Goal: Information Seeking & Learning: Learn about a topic

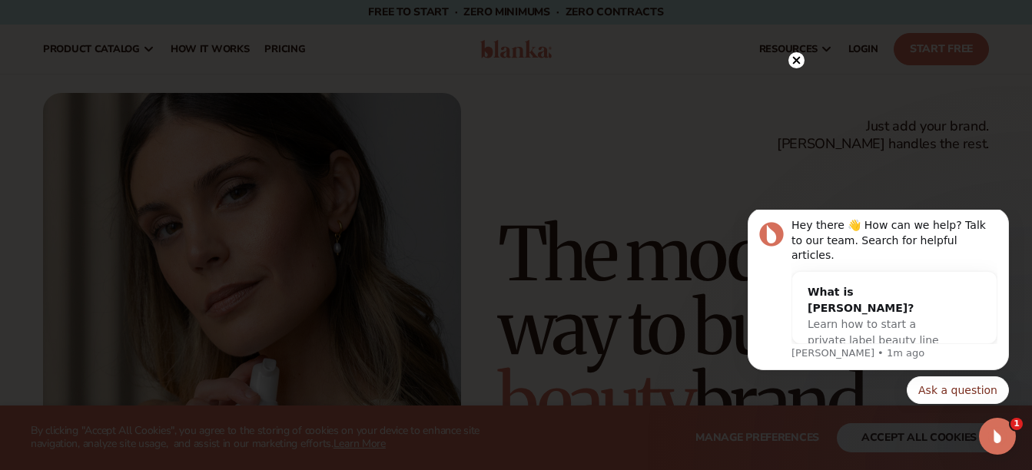
click at [795, 62] on circle at bounding box center [796, 60] width 16 height 16
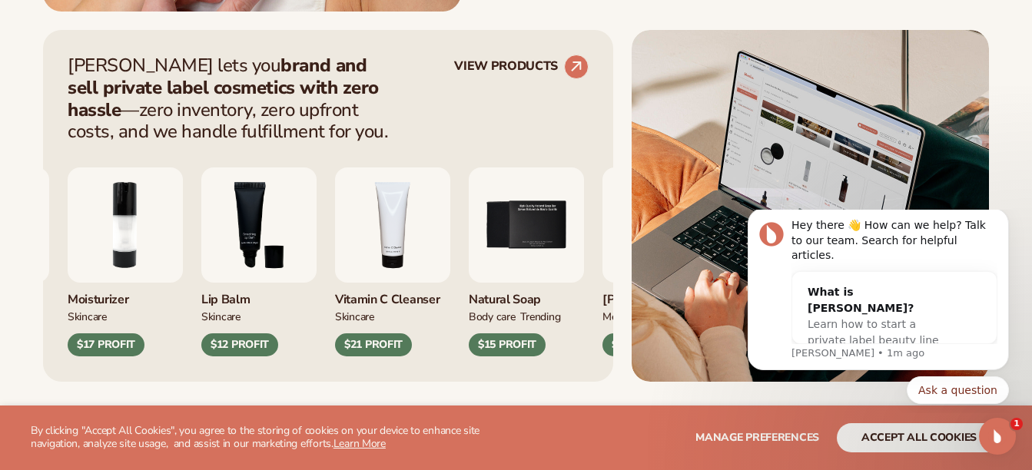
scroll to position [614, 0]
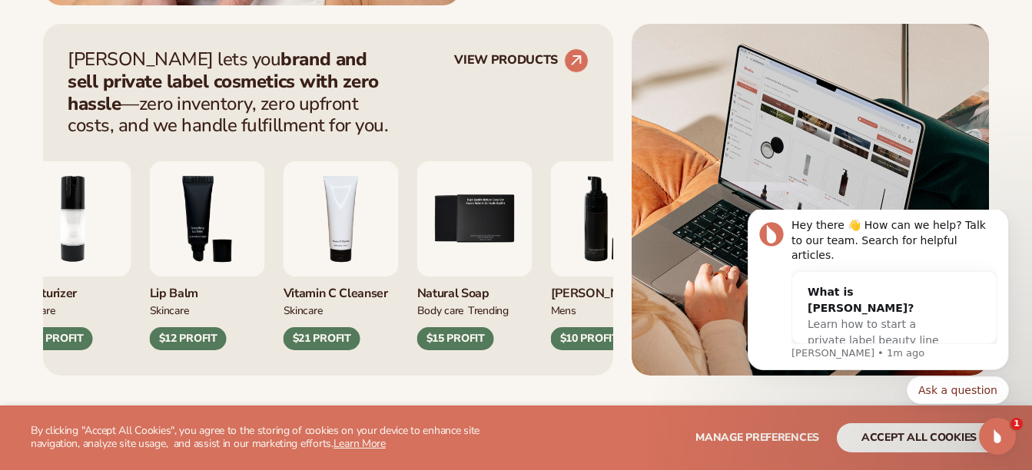
click at [184, 296] on div "Lip Balm" at bounding box center [207, 289] width 115 height 25
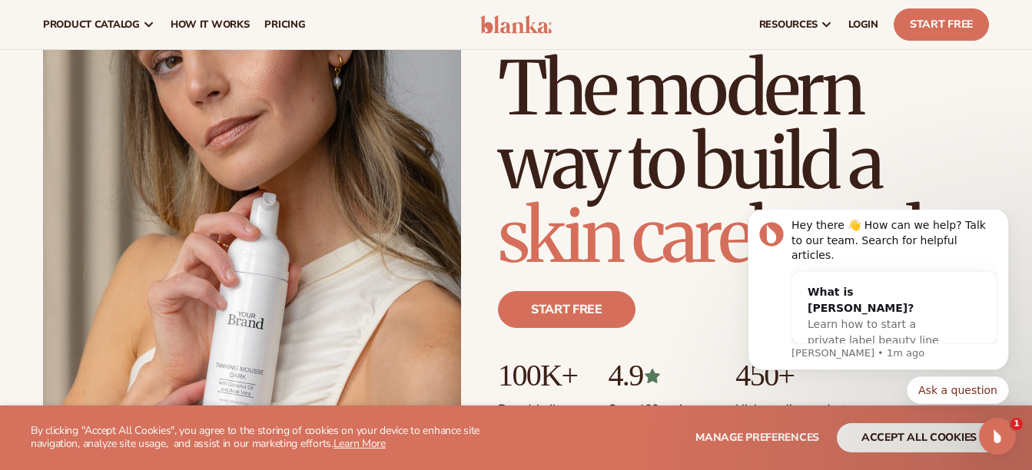
scroll to position [0, 0]
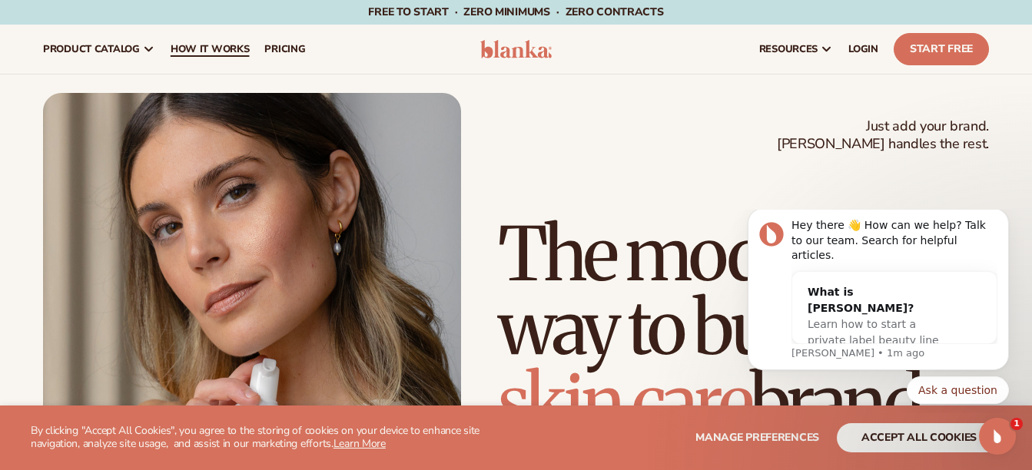
click at [206, 51] on span "How It Works" at bounding box center [210, 49] width 79 height 12
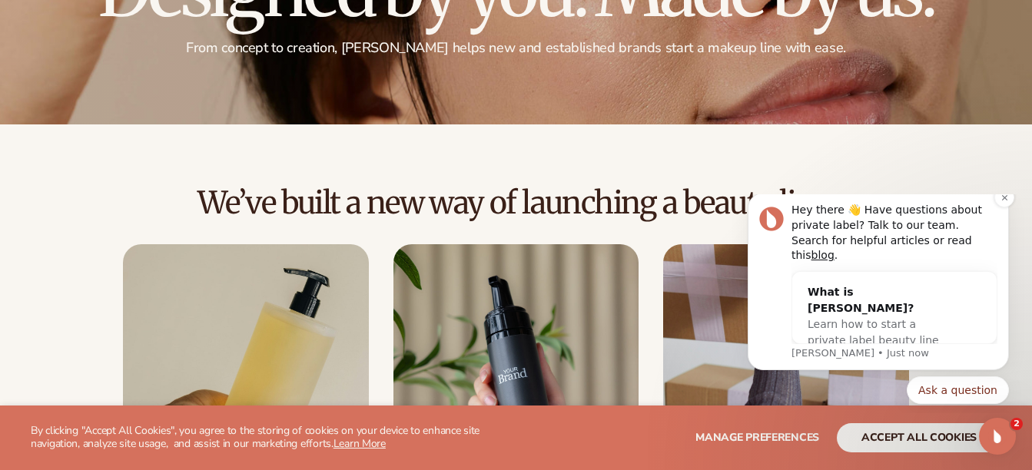
scroll to position [230, 0]
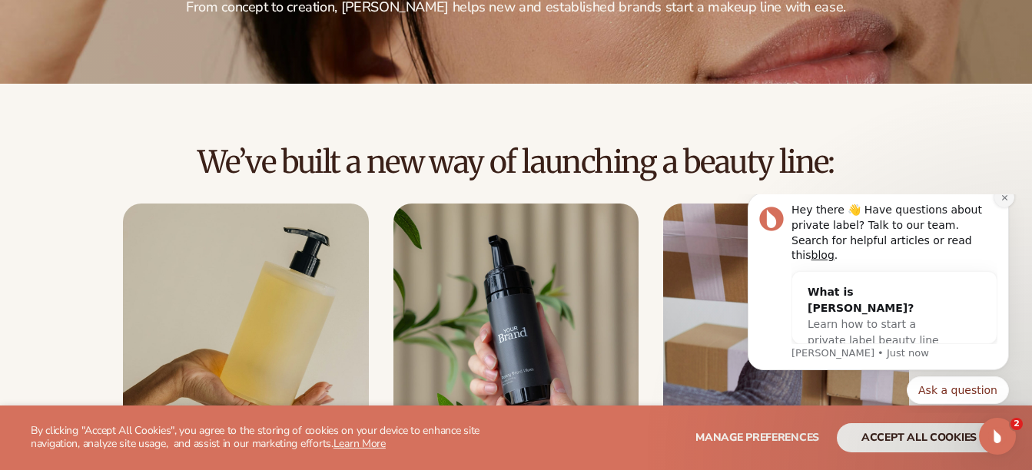
click at [1002, 202] on icon "Dismiss notification" at bounding box center [1004, 198] width 8 height 8
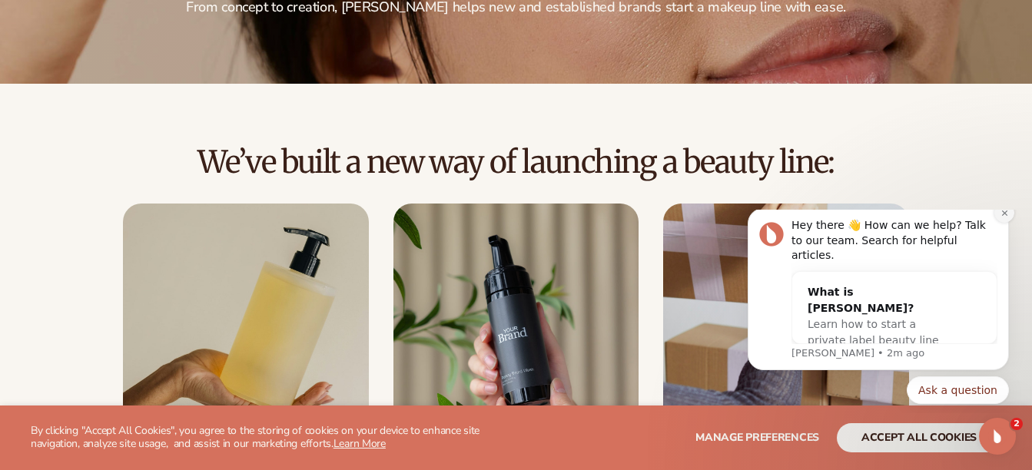
click at [1002, 217] on icon "Dismiss notification" at bounding box center [1004, 213] width 8 height 8
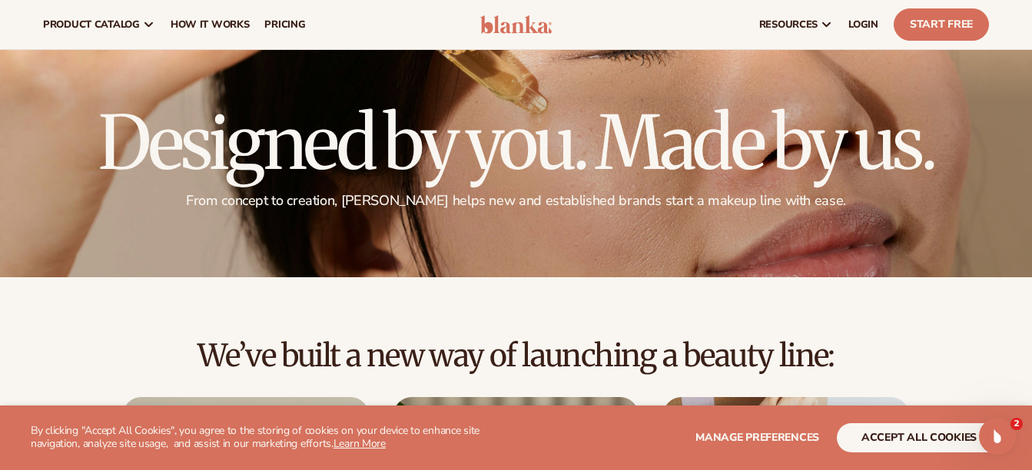
scroll to position [0, 0]
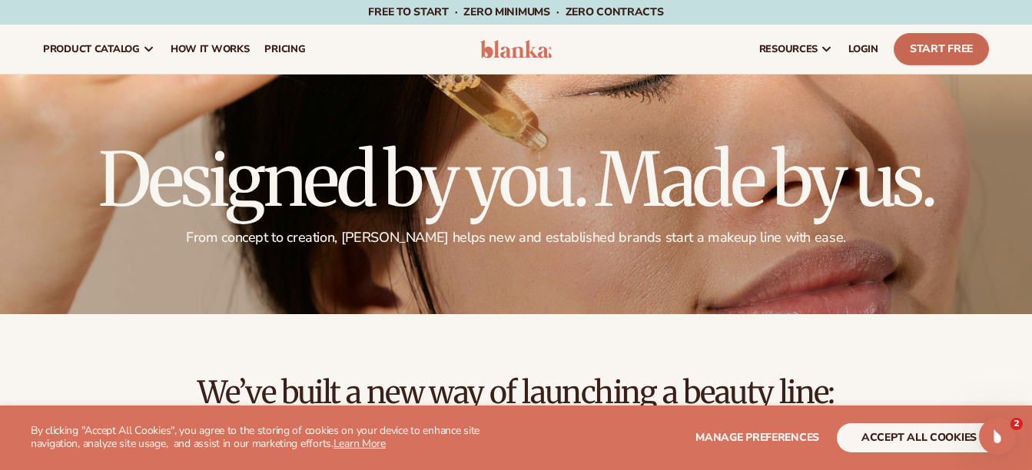
click at [926, 52] on link "Start Free" at bounding box center [940, 49] width 95 height 32
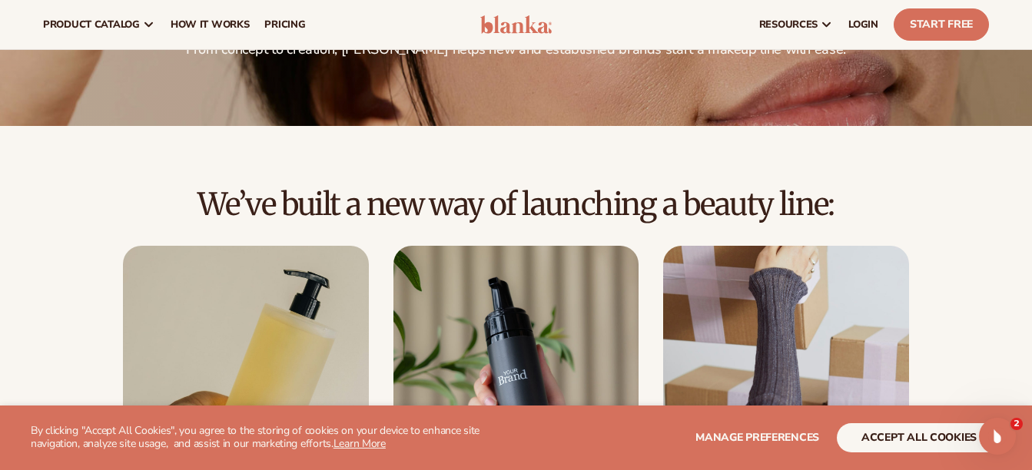
scroll to position [77, 0]
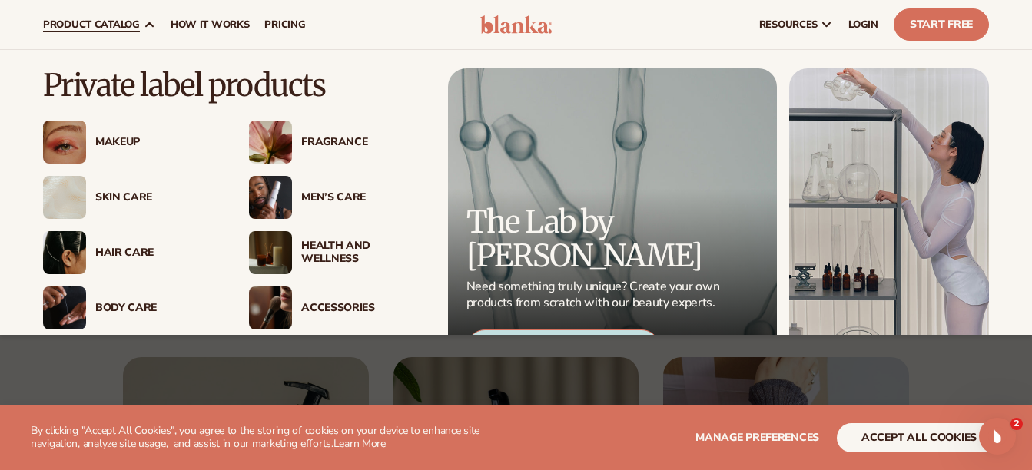
click at [137, 21] on span "product catalog" at bounding box center [91, 24] width 97 height 12
click at [108, 148] on div "Makeup" at bounding box center [156, 142] width 123 height 13
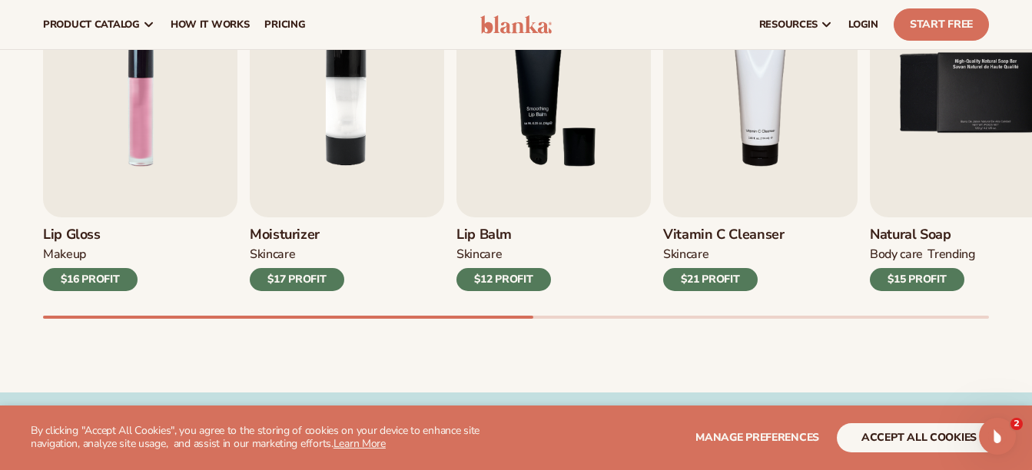
click at [7, 305] on div "Best sellers Private label products to start your beauty and self care line tod…" at bounding box center [516, 117] width 1032 height 551
click at [127, 141] on img "1 / 9" at bounding box center [140, 93] width 194 height 248
click at [99, 280] on div "$16 PROFIT" at bounding box center [90, 279] width 94 height 23
click at [136, 149] on img "1 / 9" at bounding box center [140, 93] width 194 height 248
click at [97, 279] on div "$16 PROFIT" at bounding box center [90, 279] width 94 height 23
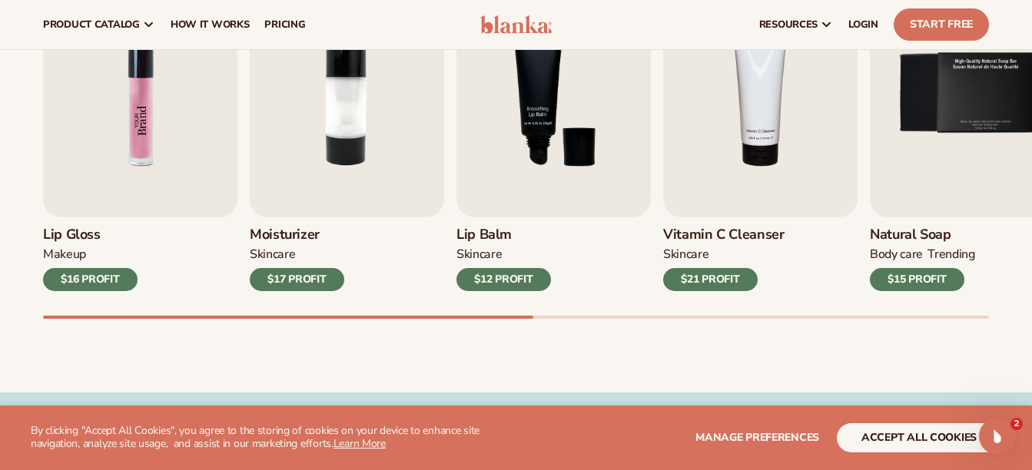
click at [158, 106] on img "1 / 9" at bounding box center [140, 93] width 194 height 248
click at [157, 104] on img "1 / 9" at bounding box center [140, 93] width 194 height 248
click at [160, 108] on img "1 / 9" at bounding box center [140, 93] width 194 height 248
click at [146, 83] on img "1 / 9" at bounding box center [140, 93] width 194 height 248
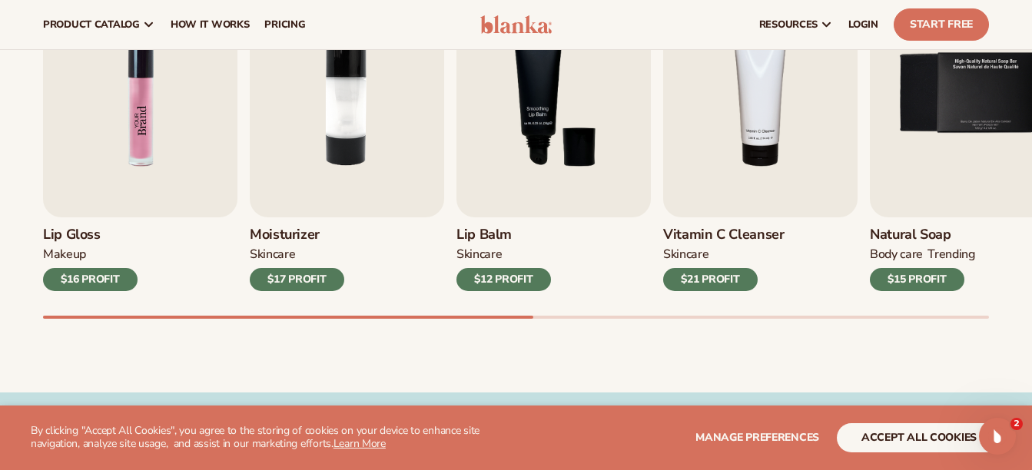
click at [146, 83] on img "1 / 9" at bounding box center [140, 93] width 194 height 248
click at [88, 284] on div "$16 PROFIT" at bounding box center [90, 279] width 94 height 23
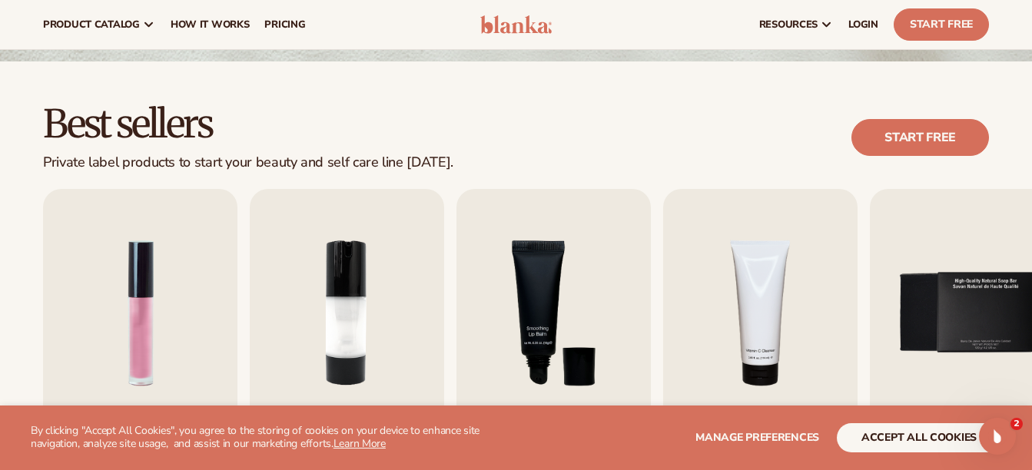
scroll to position [310, 0]
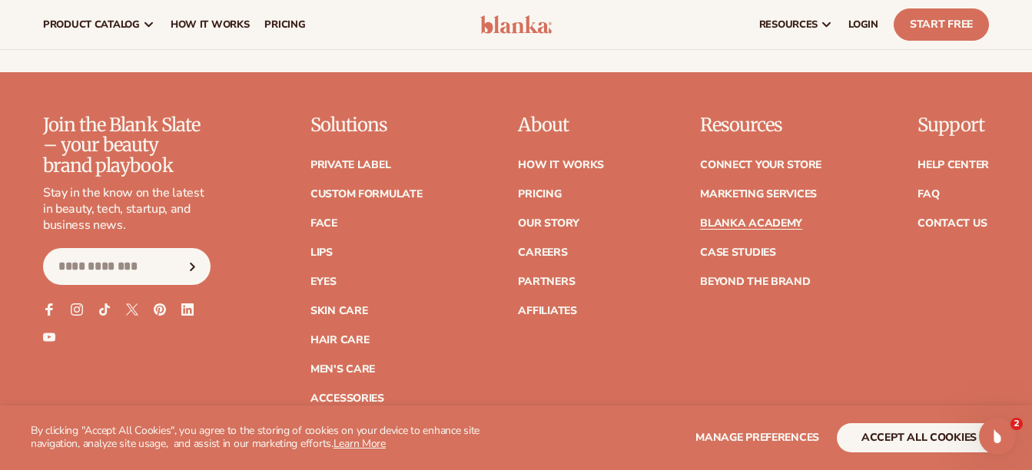
scroll to position [2995, 0]
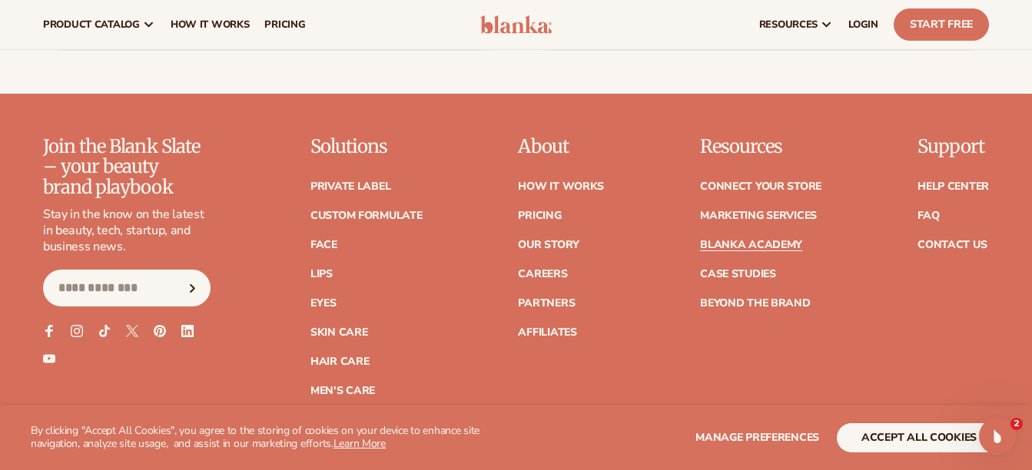
click at [400, 166] on ul "Private label Custom formulate Face Lips Eyes Skin Care" at bounding box center [366, 296] width 112 height 260
click at [400, 210] on link "Custom formulate" at bounding box center [366, 215] width 112 height 11
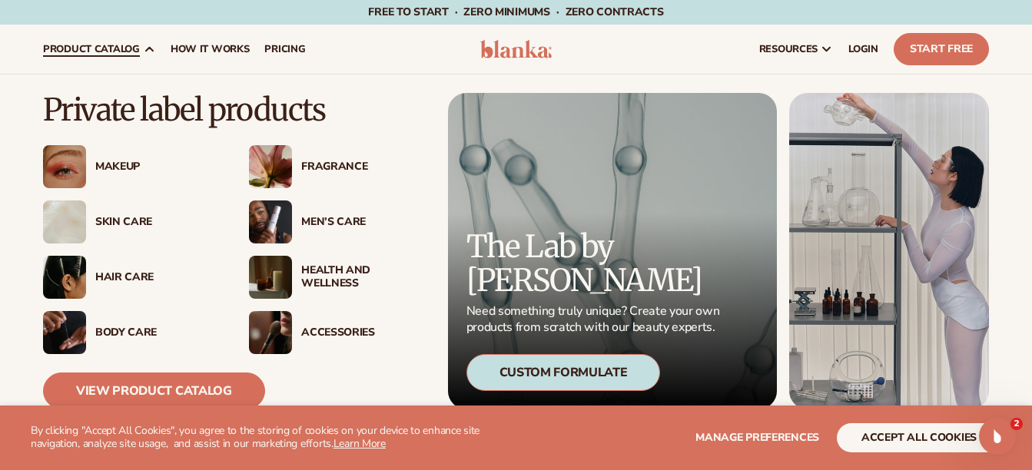
click at [353, 168] on div "Fragrance" at bounding box center [362, 167] width 123 height 13
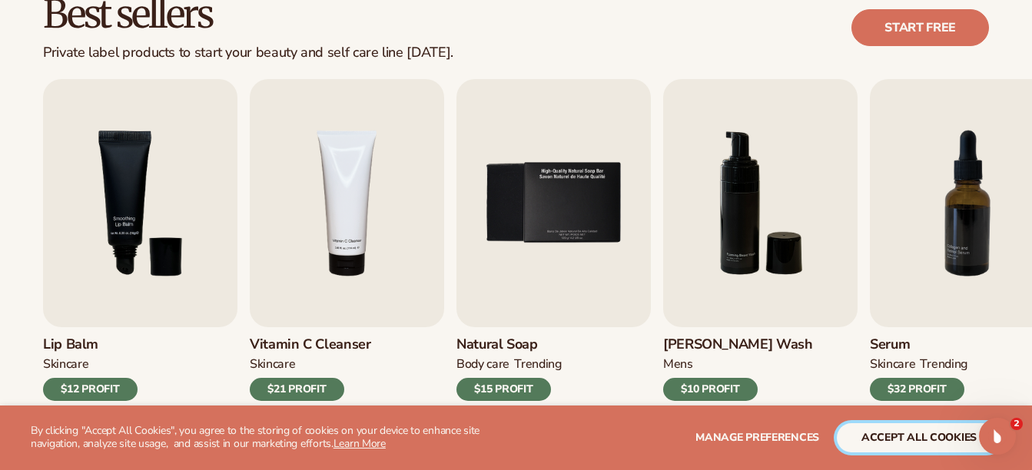
click at [877, 441] on button "accept all cookies" at bounding box center [918, 437] width 164 height 29
